Goal: Transaction & Acquisition: Purchase product/service

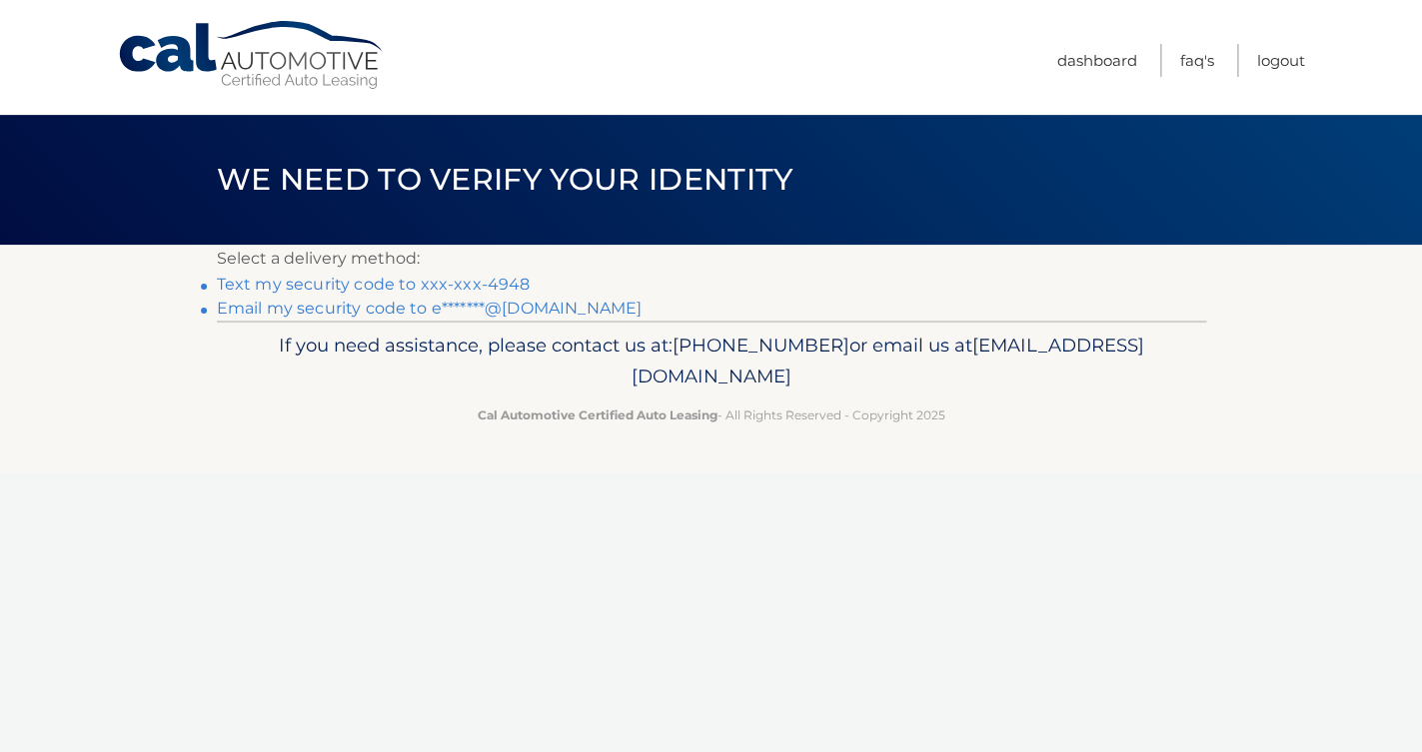
click at [517, 280] on link "Text my security code to xxx-xxx-4948" at bounding box center [374, 284] width 314 height 19
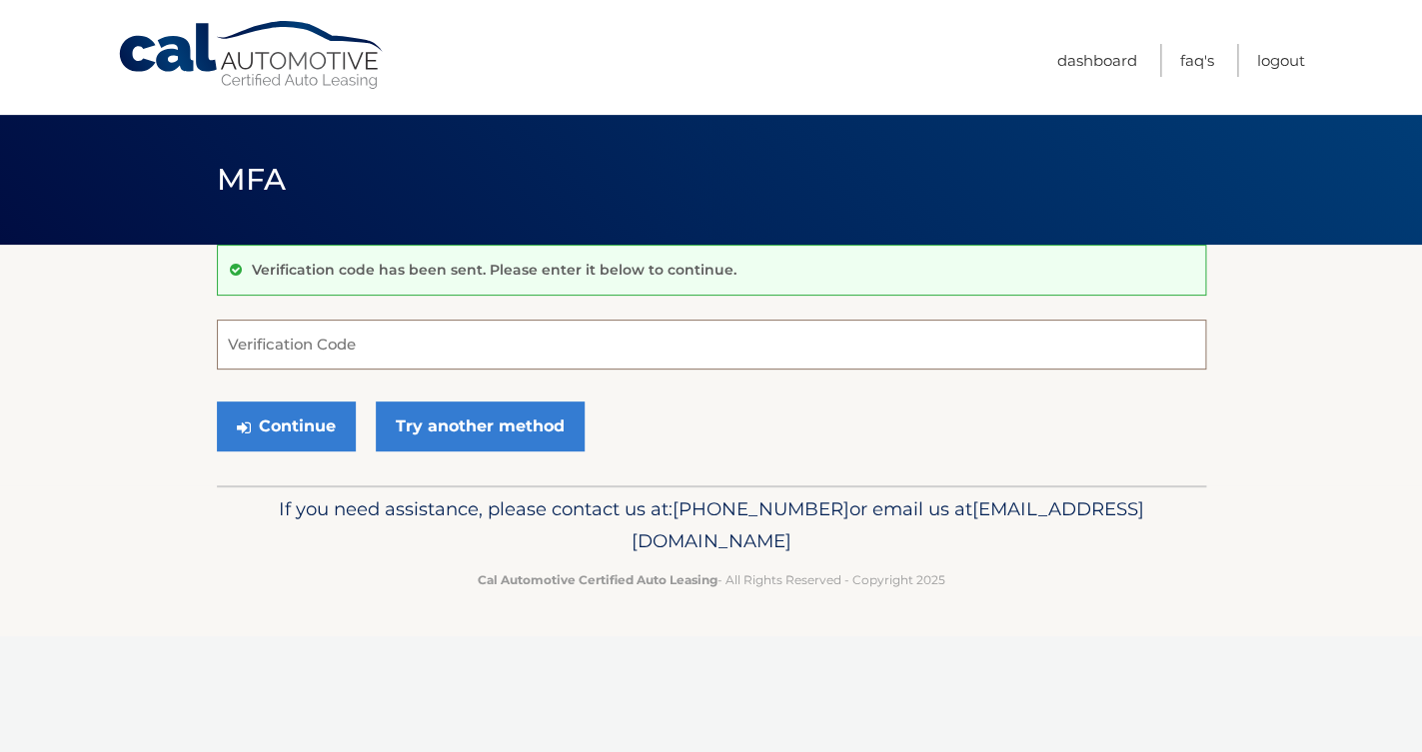
click at [401, 355] on input "Verification Code" at bounding box center [711, 345] width 989 height 50
type input "373859"
click at [316, 423] on button "Continue" at bounding box center [286, 427] width 139 height 50
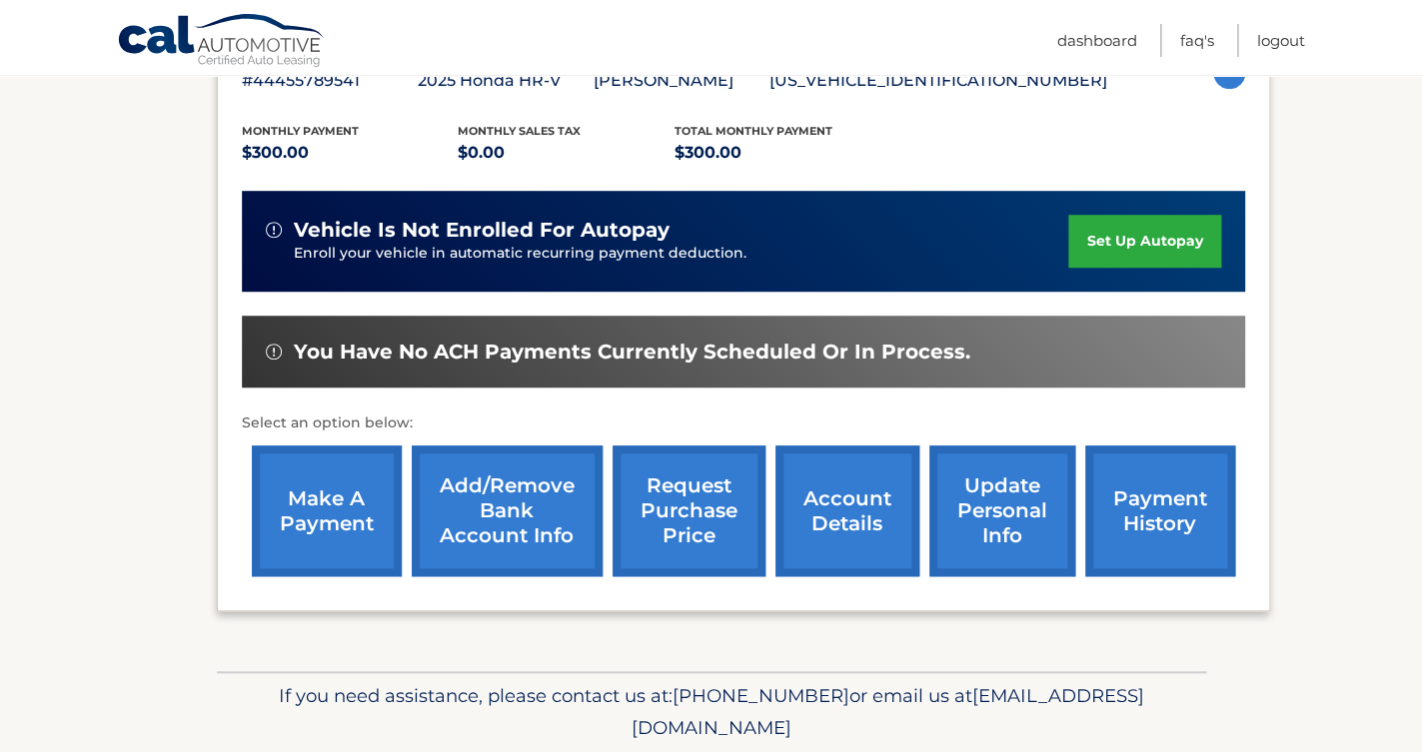
scroll to position [390, 0]
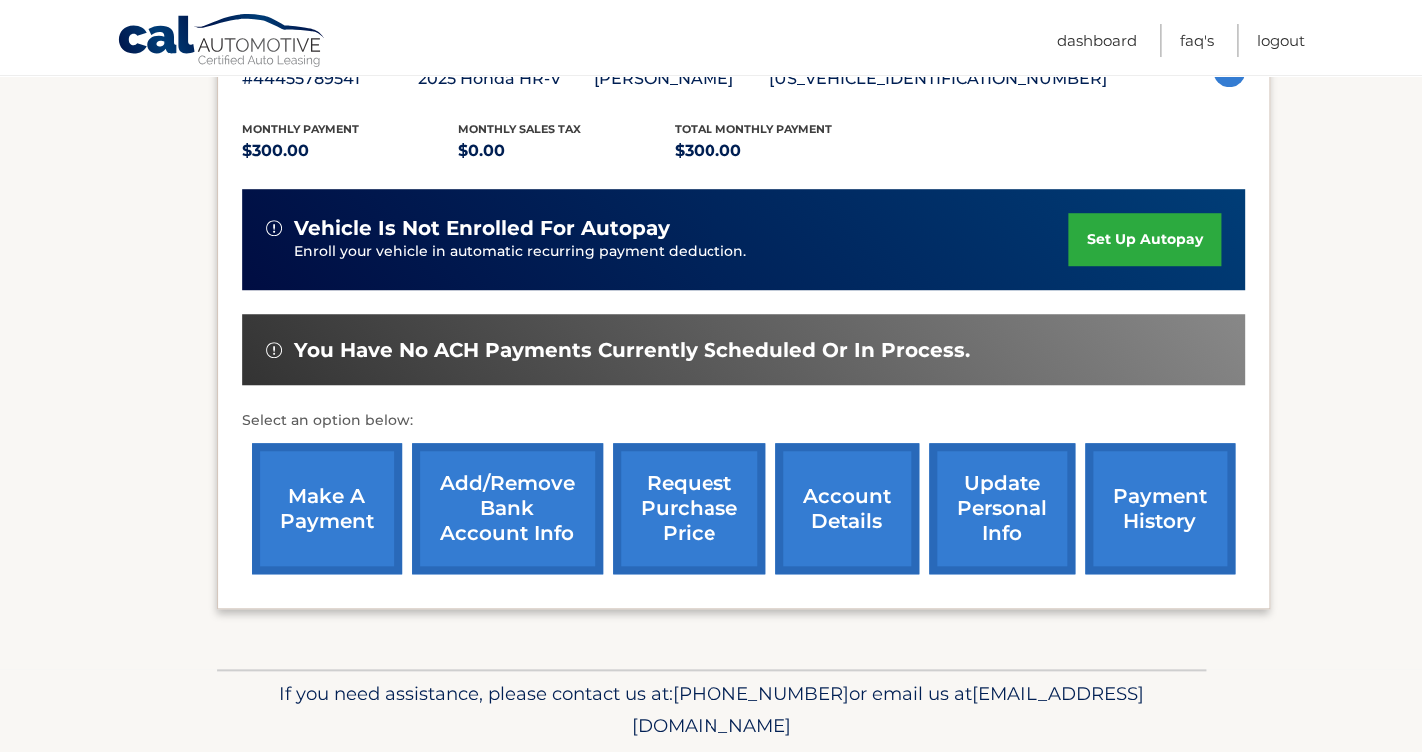
click at [310, 546] on link "make a payment" at bounding box center [327, 509] width 150 height 131
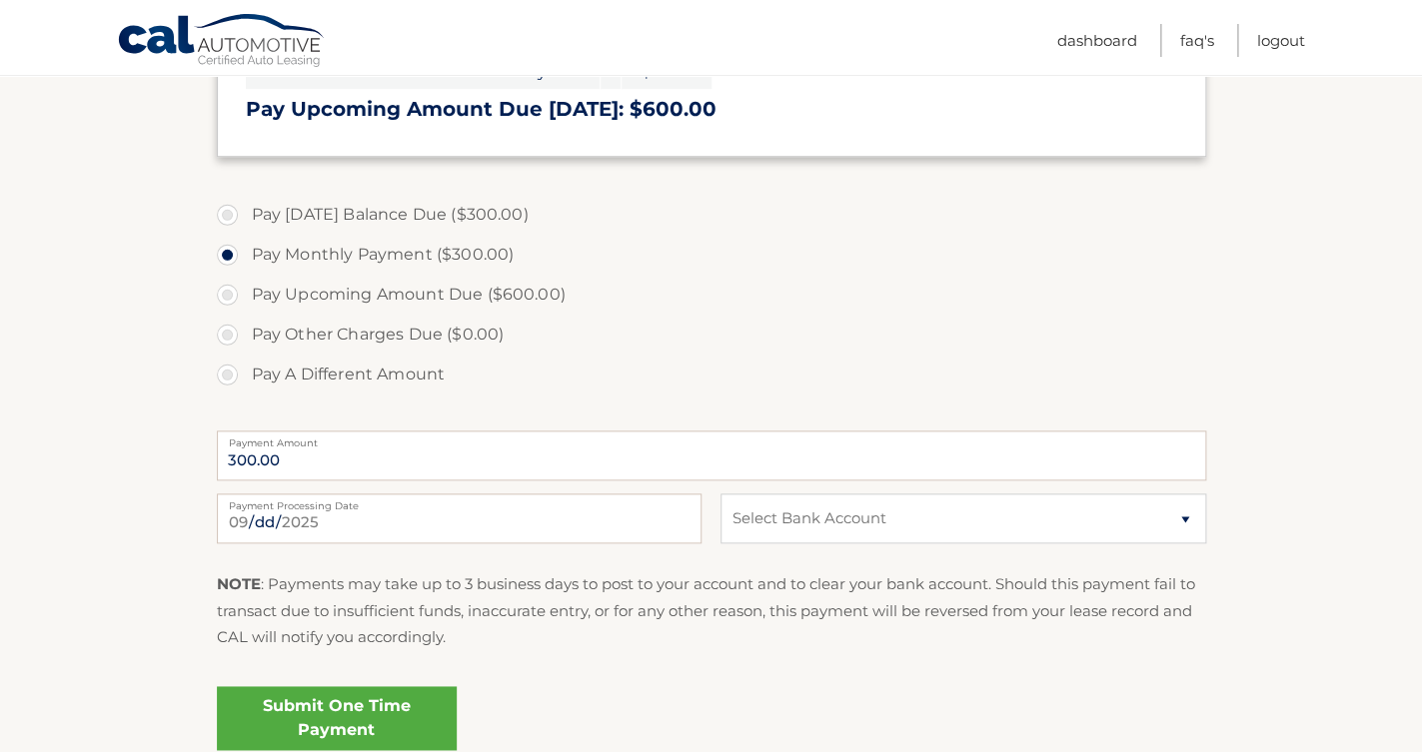
scroll to position [588, 0]
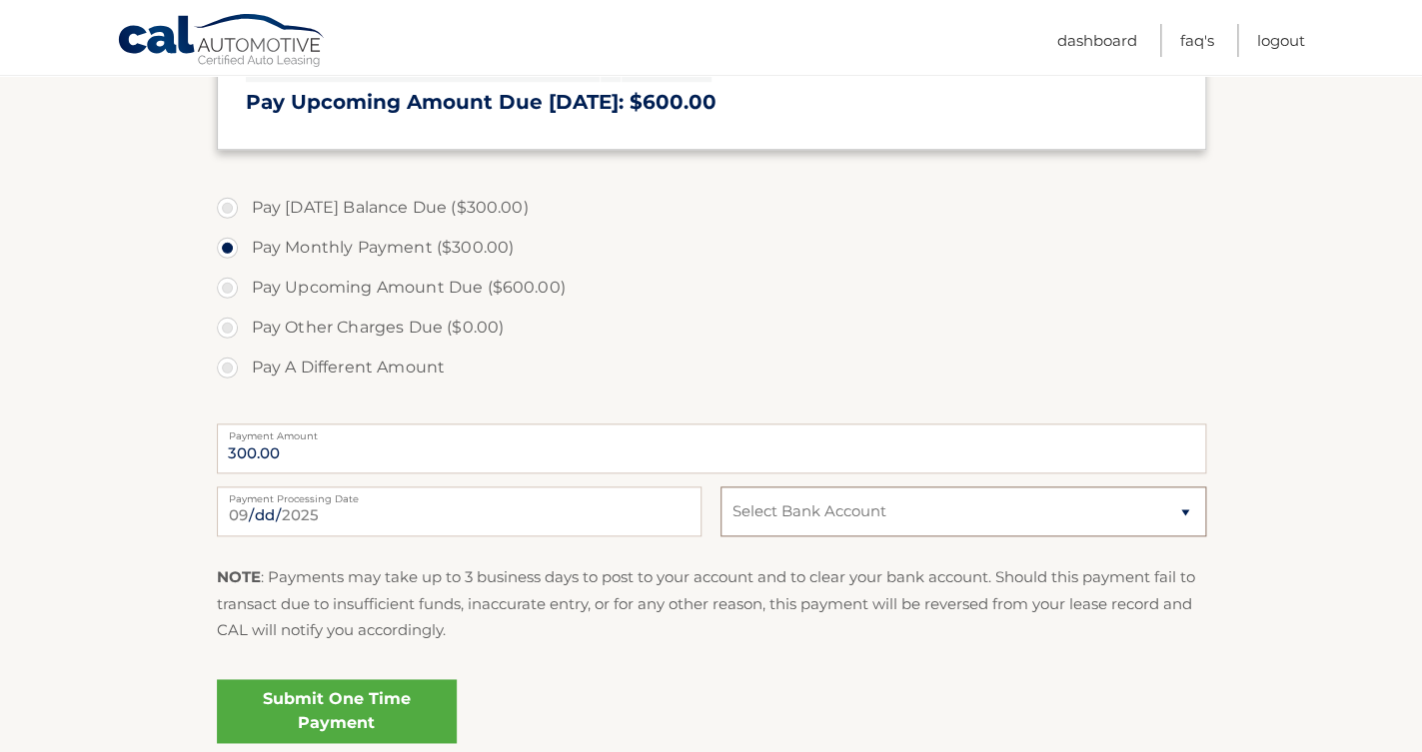
select select "ZDg4ZWYxZjktN2RiMy00ZDNlLTllM2QtODBlYmQwM2M0YTZm"
click option "Checking MUNICIPAL CREDIT UNION *****4017" at bounding box center [0, 0] width 0 height 0
click at [356, 722] on link "Submit One Time Payment" at bounding box center [337, 711] width 240 height 64
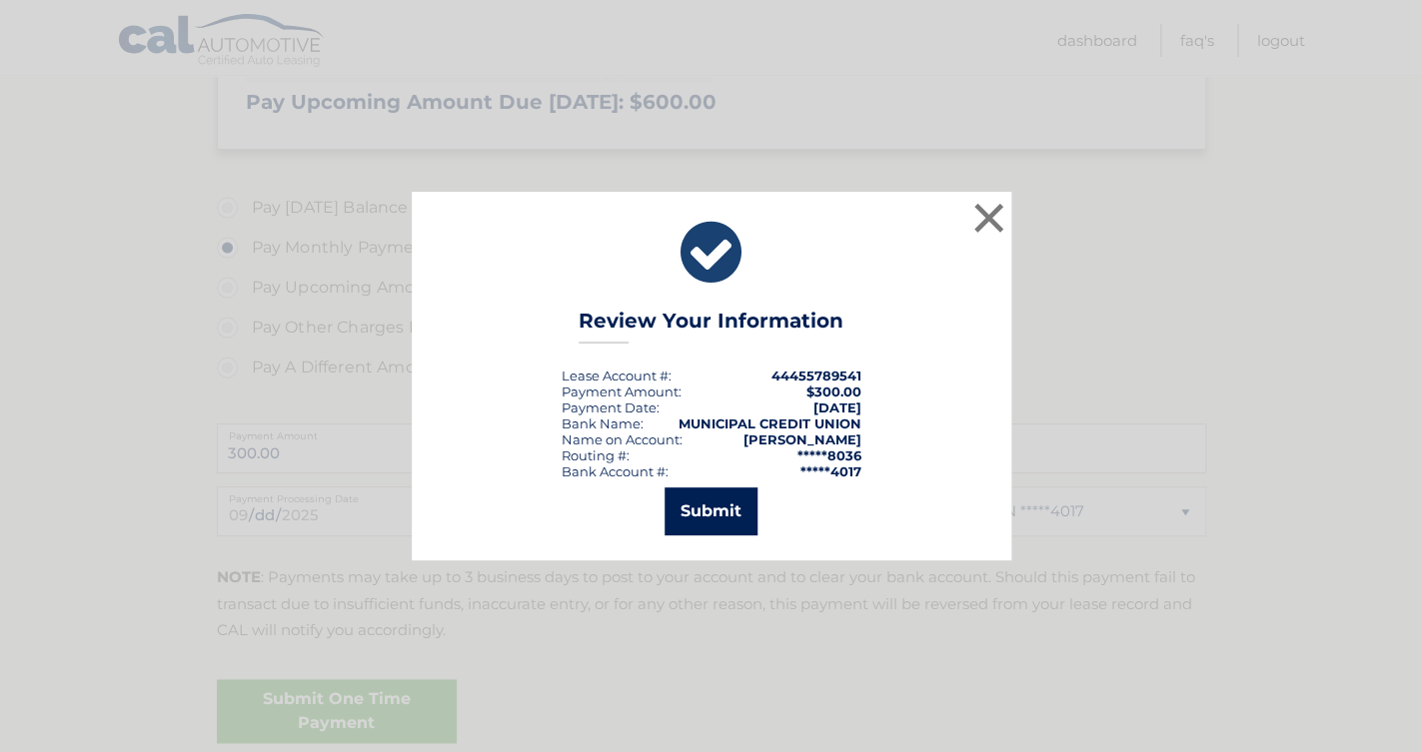
click at [735, 509] on button "Submit" at bounding box center [710, 512] width 93 height 48
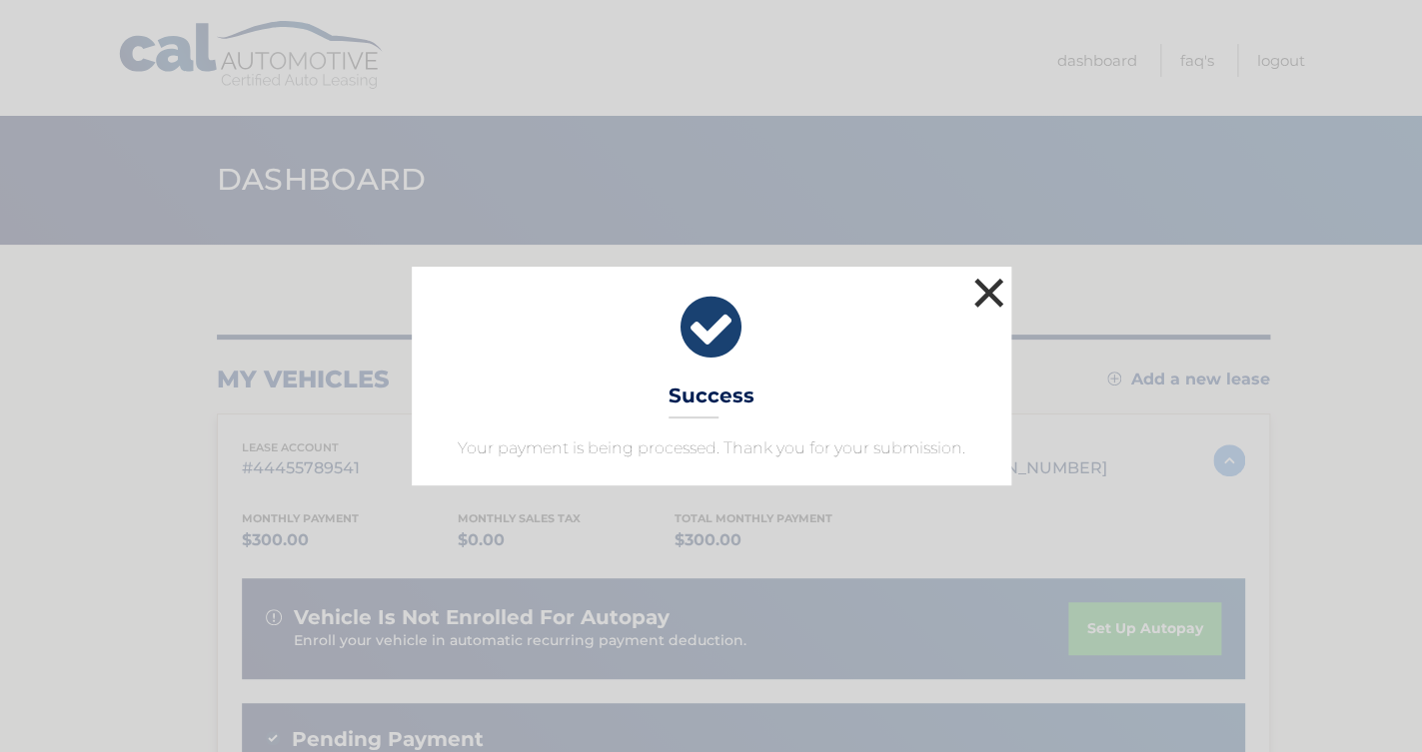
click at [991, 292] on button "×" at bounding box center [989, 293] width 40 height 40
